Goal: Entertainment & Leisure: Browse casually

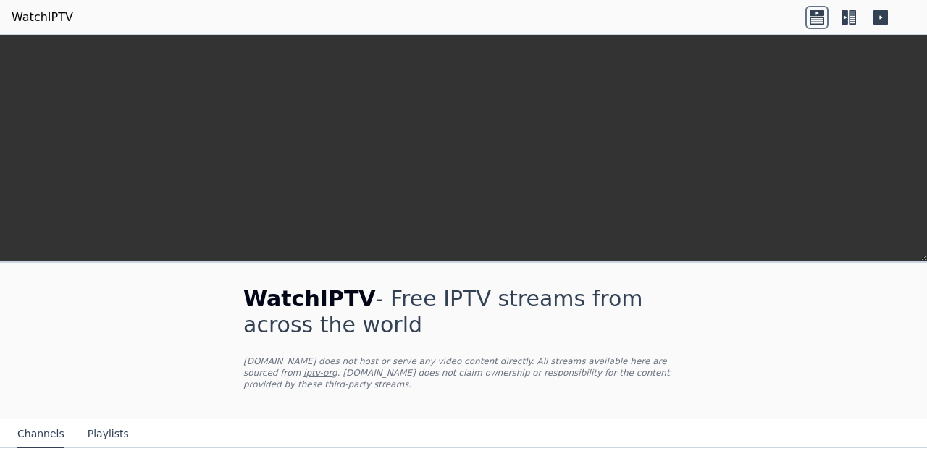
scroll to position [307, 0]
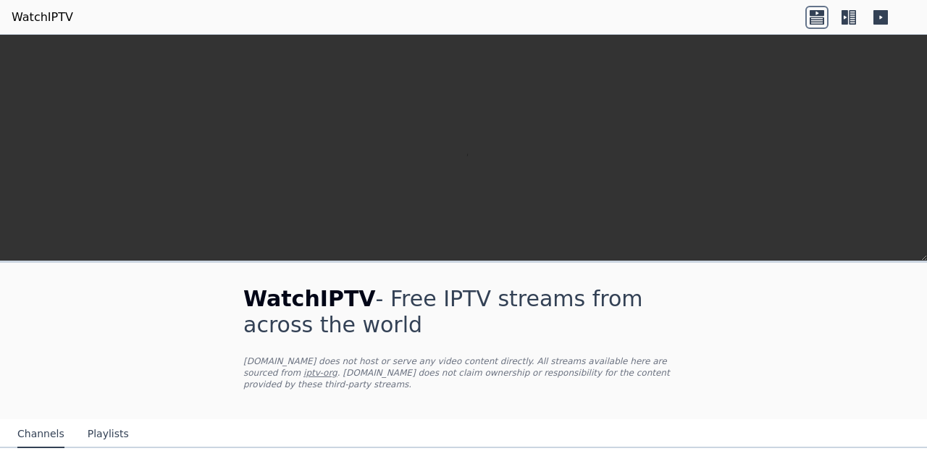
scroll to position [85, 0]
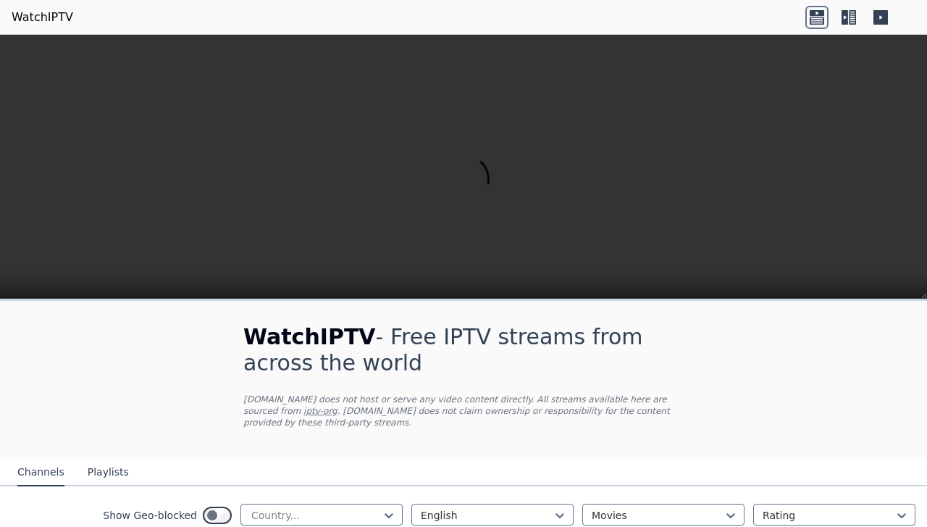
scroll to position [527, 0]
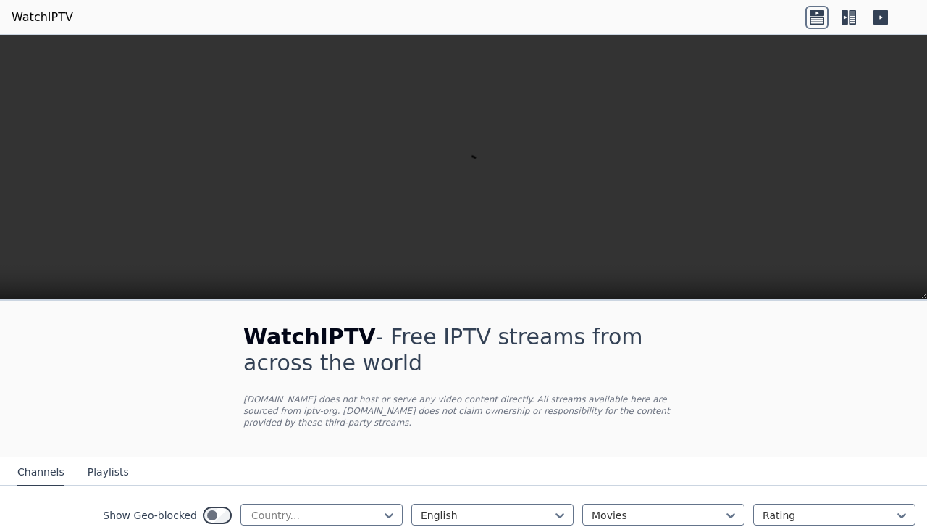
scroll to position [1305, 0]
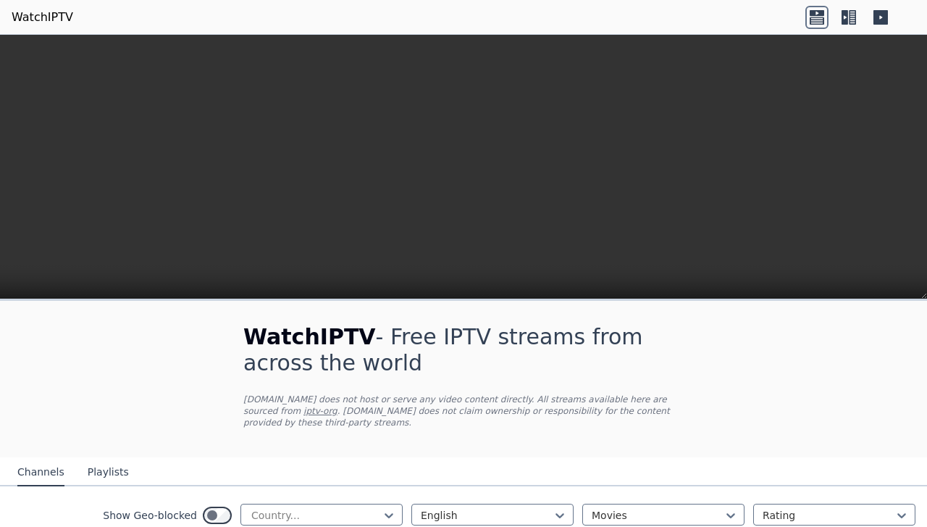
scroll to position [1276, 0]
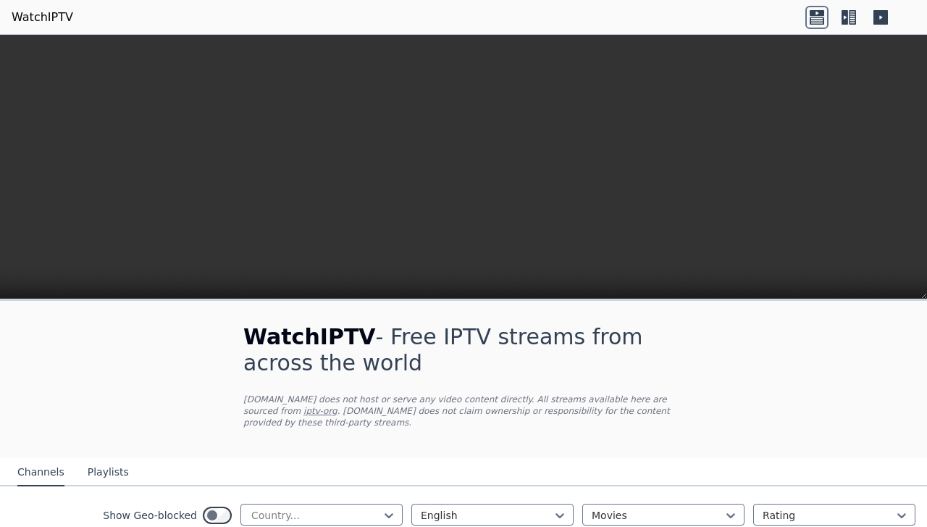
scroll to position [136, 0]
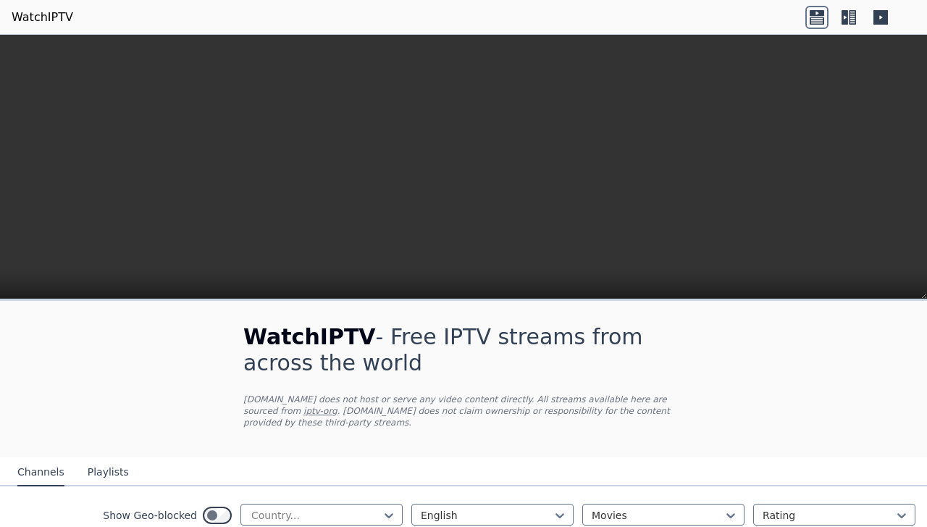
click at [0, 451] on div "Show Geo-blocked Country... English Movies Rating" at bounding box center [463, 515] width 927 height 59
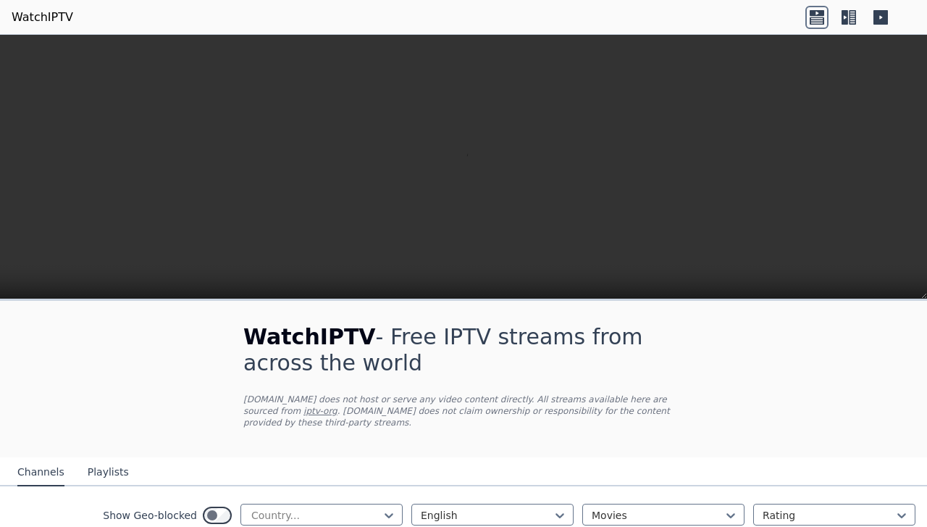
scroll to position [0, 0]
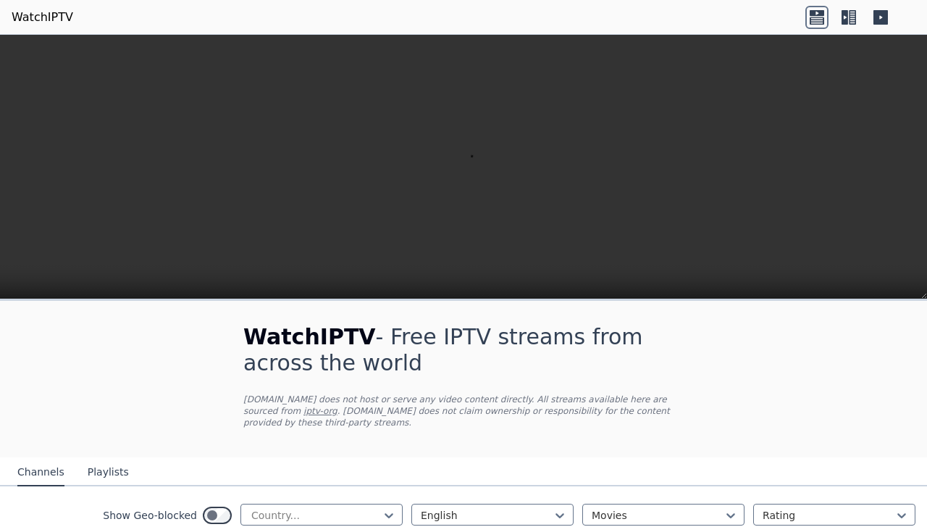
scroll to position [545, 0]
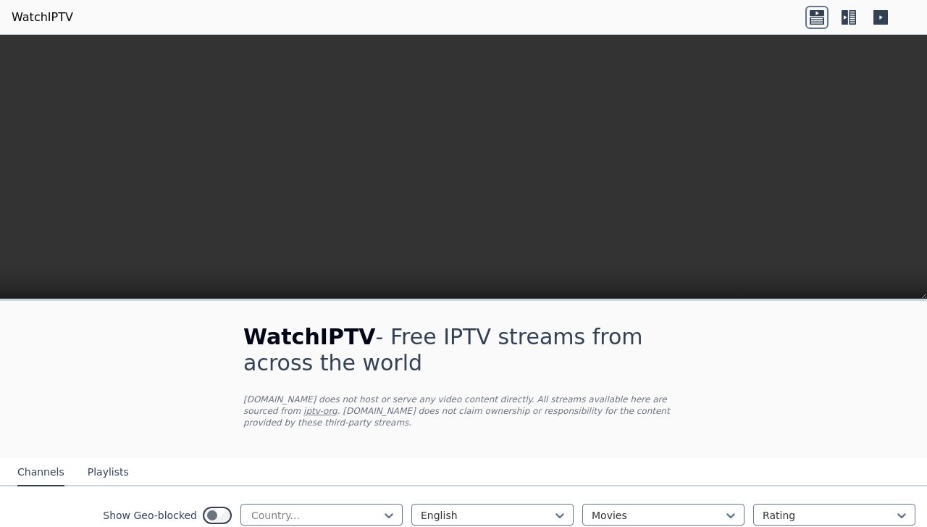
scroll to position [134, 0]
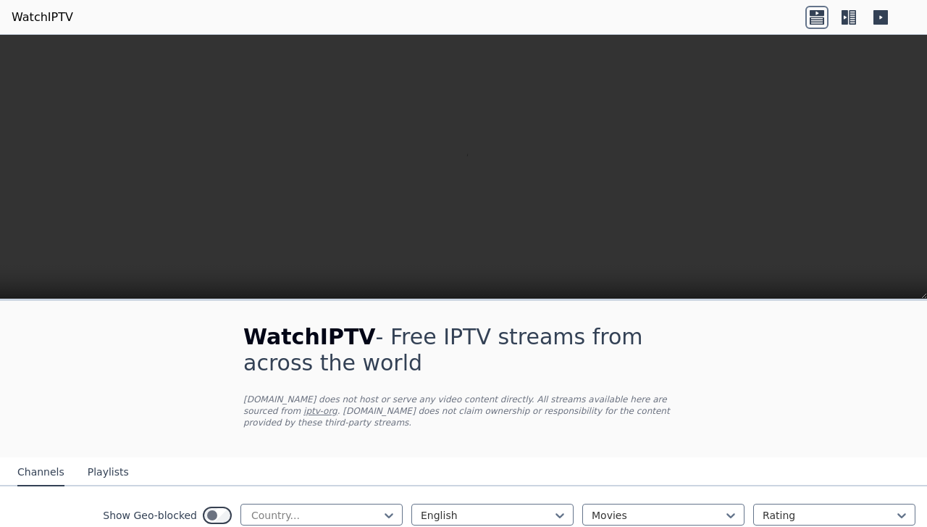
scroll to position [179, 0]
click at [0, 451] on div "Show Geo-blocked Country... English Movies Rating" at bounding box center [463, 515] width 927 height 59
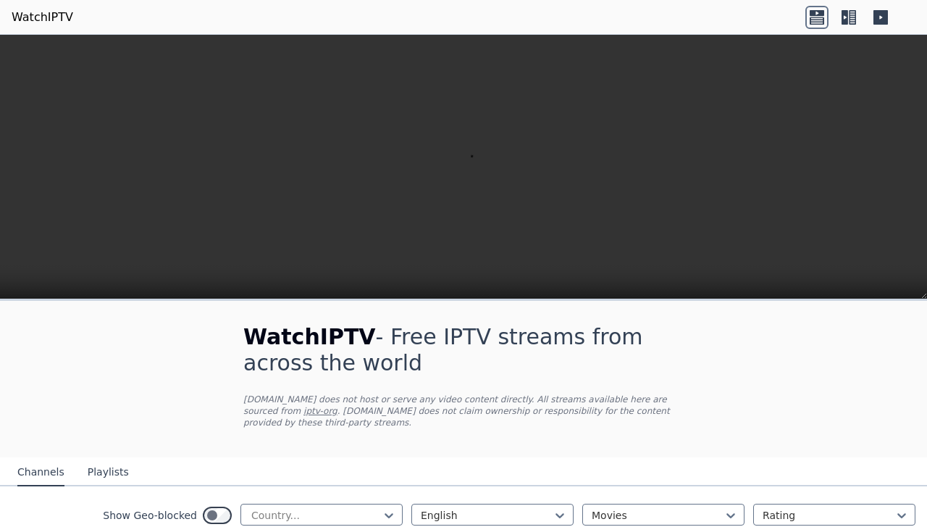
scroll to position [0, 0]
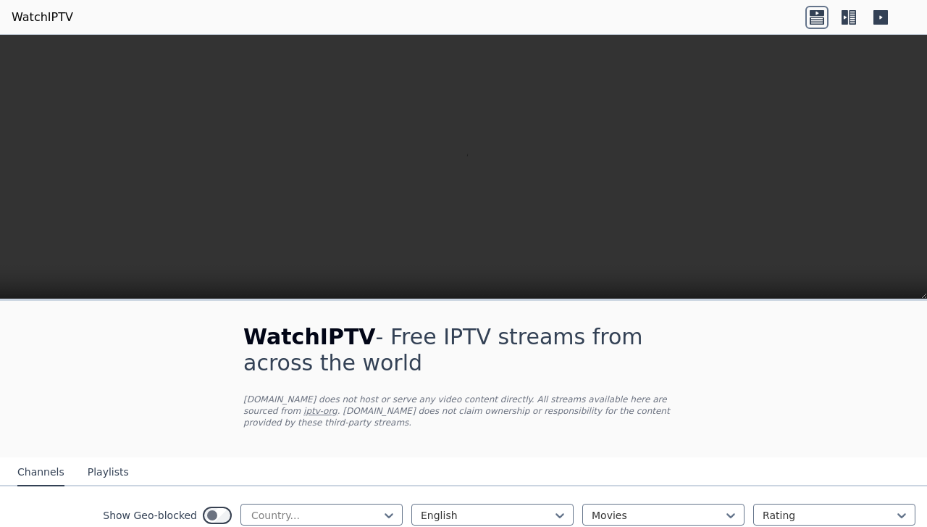
scroll to position [13, 0]
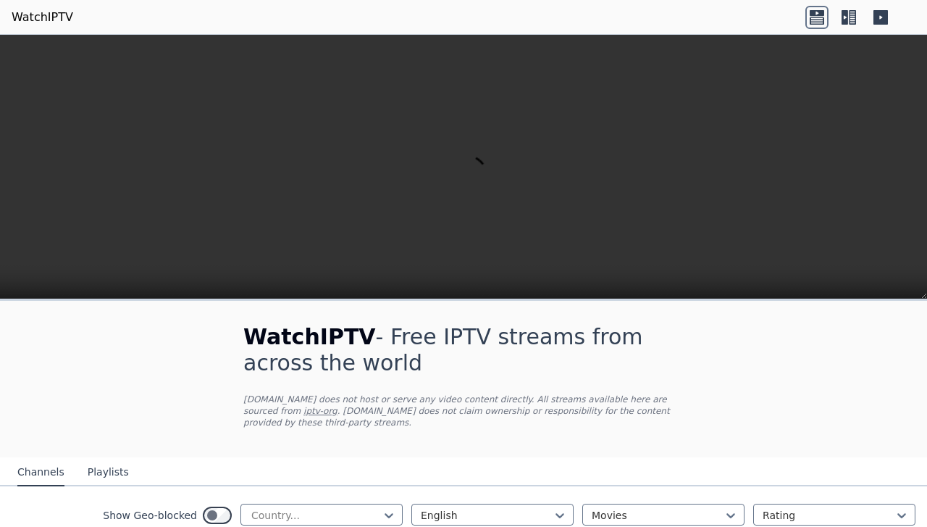
scroll to position [1411, 0]
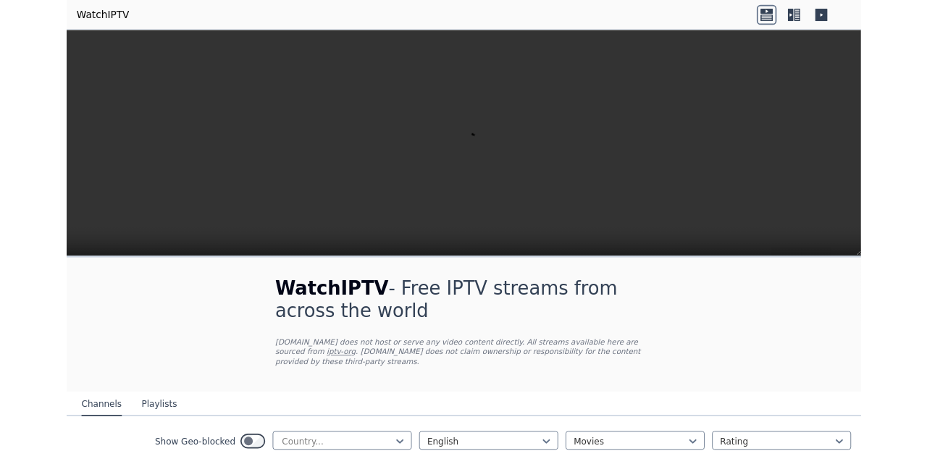
scroll to position [0, 0]
